Goal: Participate in discussion: Engage in conversation with other users on a specific topic

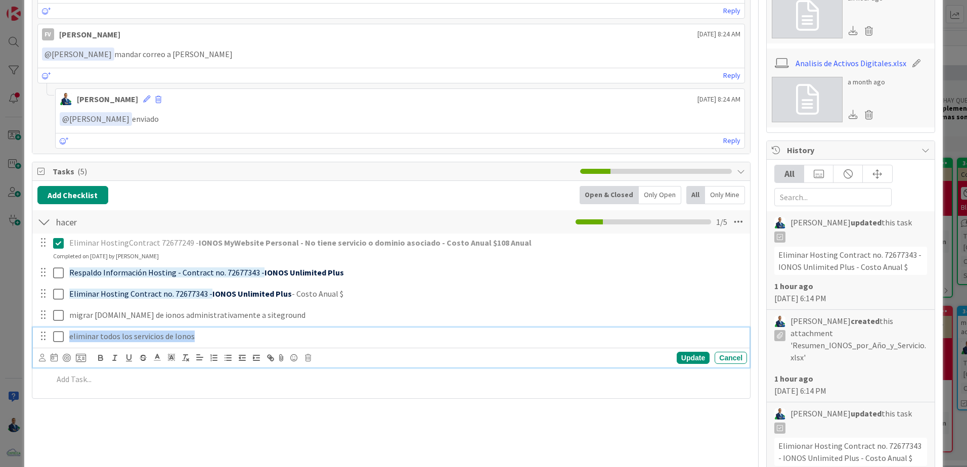
drag, startPoint x: 71, startPoint y: 334, endPoint x: 271, endPoint y: 335, distance: 199.8
click at [271, 335] on p "eliminar todos los servicios de Ionos" at bounding box center [406, 337] width 674 height 12
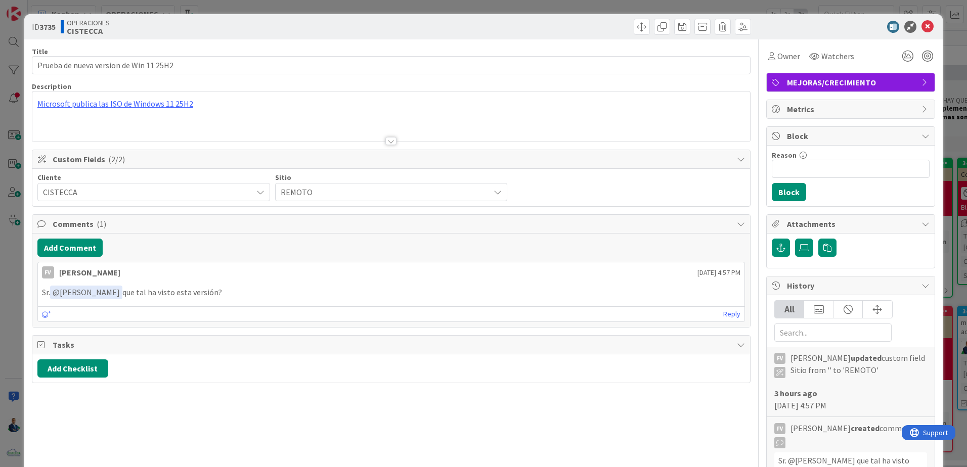
click at [723, 308] on link "Reply" at bounding box center [731, 314] width 17 height 13
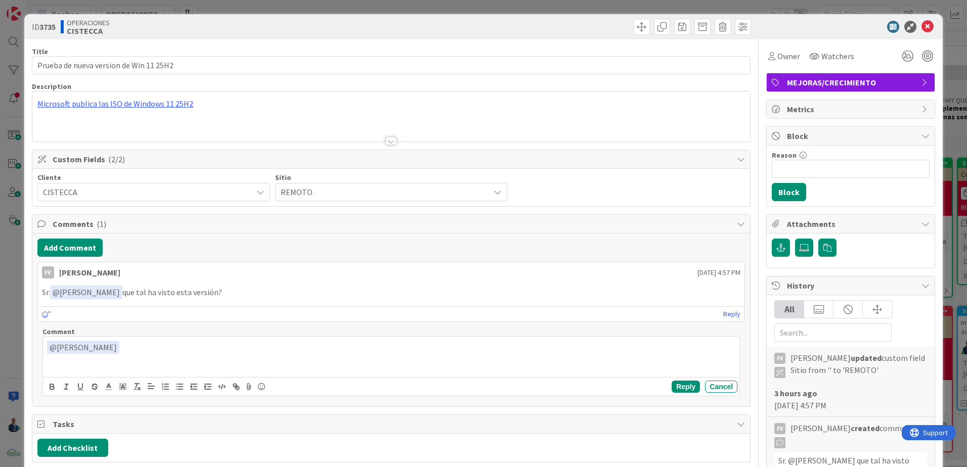
click at [224, 350] on p "﻿ @ [PERSON_NAME] ﻿" at bounding box center [391, 348] width 688 height 14
click at [420, 345] on p "﻿ @ [PERSON_NAME] ﻿ La siento andando muy bien la verdad. pero no noto diferenc…" at bounding box center [391, 348] width 688 height 14
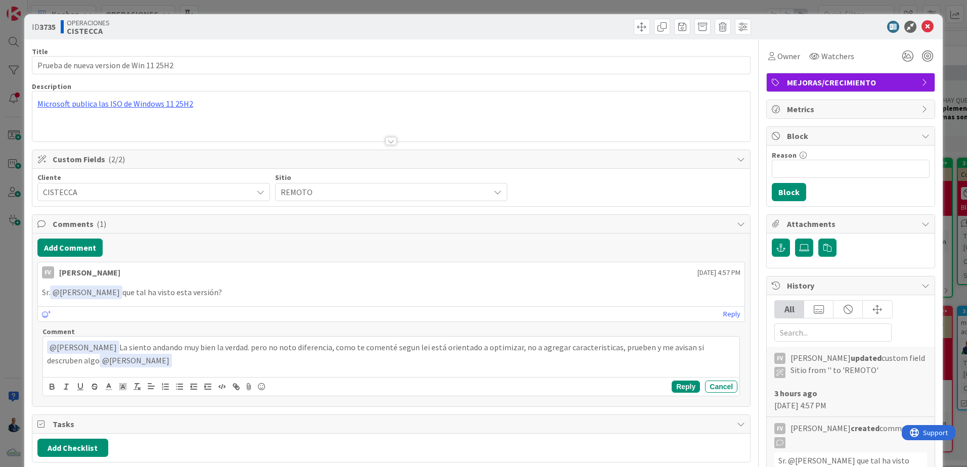
click at [204, 367] on p "﻿ @ [PERSON_NAME] ﻿ La siento andando muy bien la verdad. pero no noto diferenc…" at bounding box center [391, 354] width 688 height 27
click at [675, 382] on button "Reply" at bounding box center [686, 387] width 28 height 12
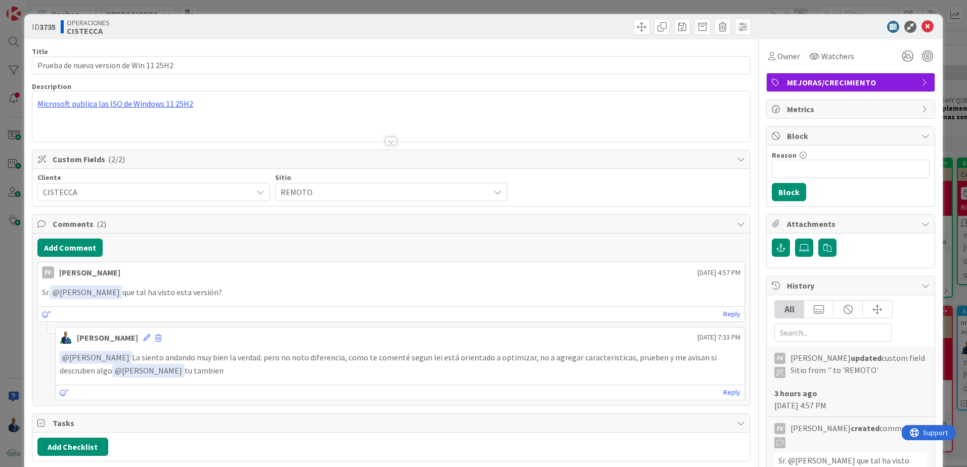
click at [949, 106] on div "ID 3735 OPERACIONES CISTECCA Title 38 / 128 Prueba de nueva version de Win 11 2…" at bounding box center [483, 233] width 967 height 467
